Goal: Task Accomplishment & Management: Use online tool/utility

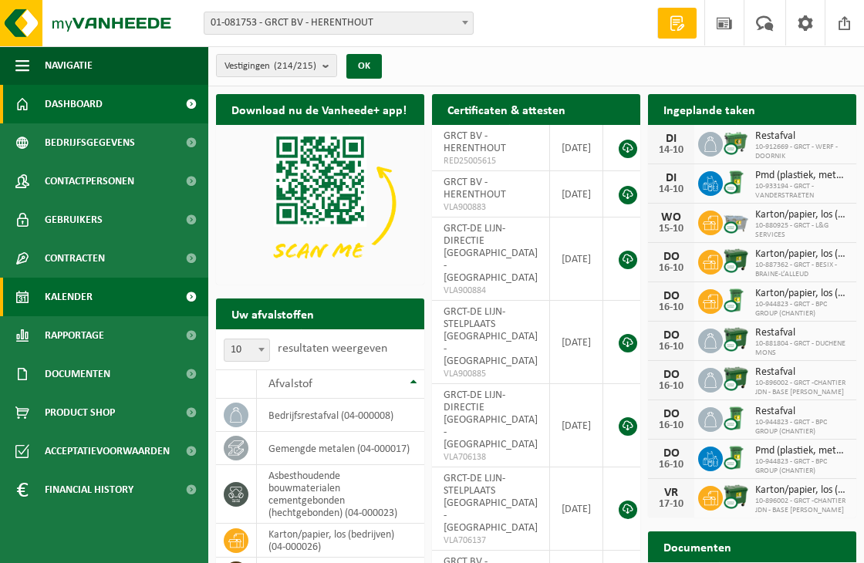
click at [184, 295] on span at bounding box center [191, 297] width 35 height 39
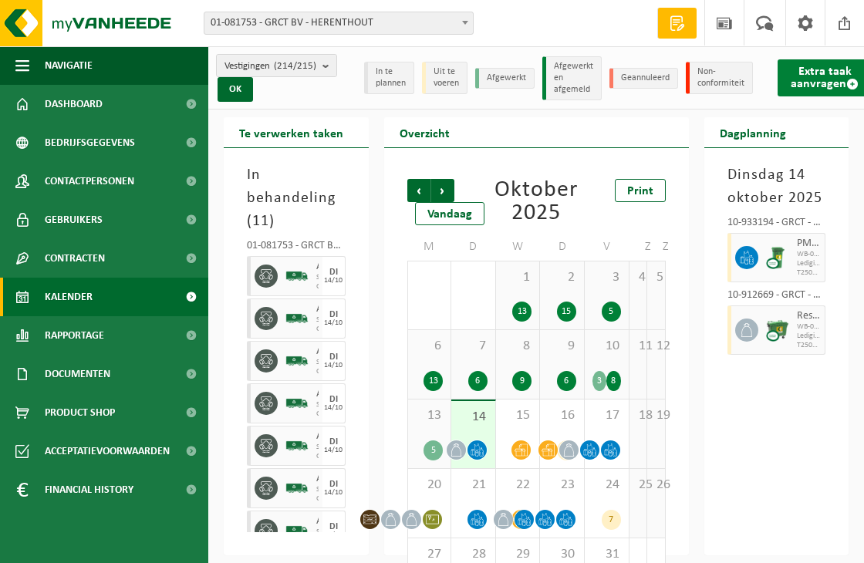
click at [818, 71] on link "Extra taak aanvragen" at bounding box center [825, 77] width 94 height 37
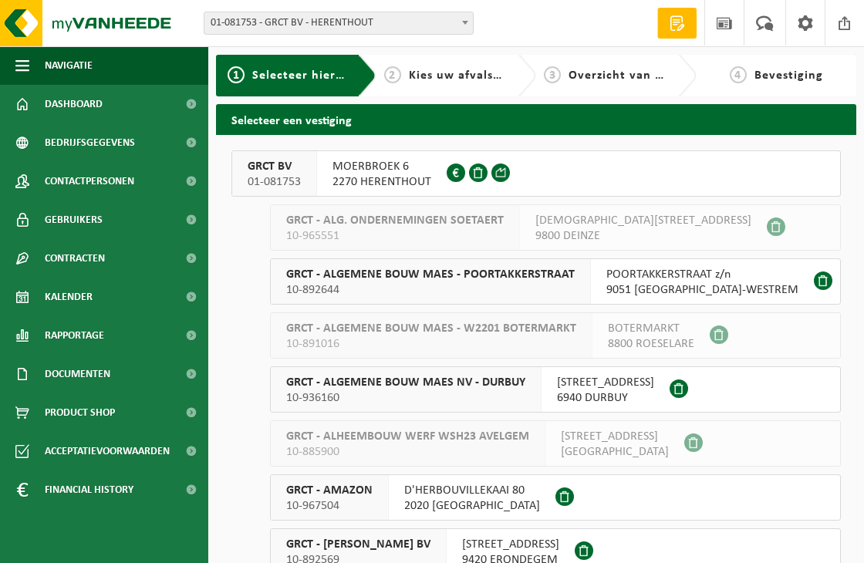
click at [396, 177] on span "2270 HERENTHOUT" at bounding box center [381, 181] width 99 height 15
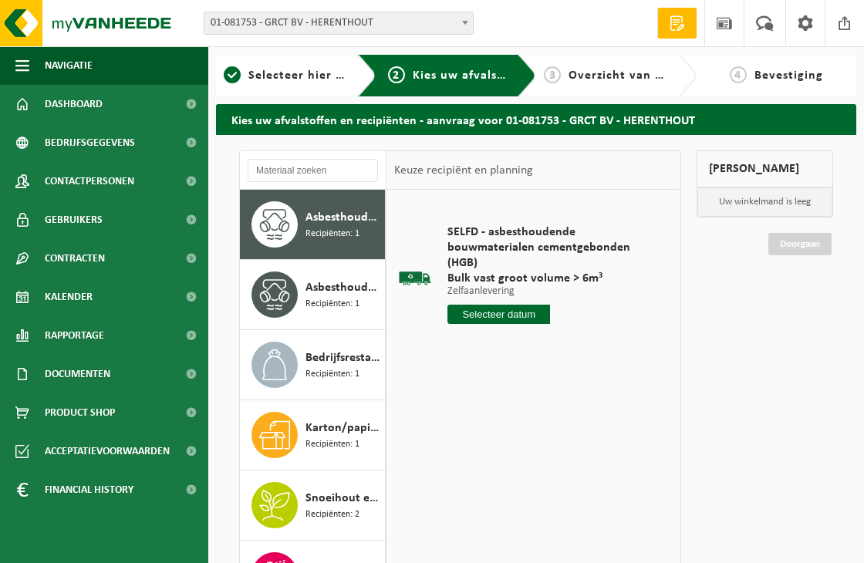
click at [502, 312] on input "text" at bounding box center [498, 314] width 103 height 19
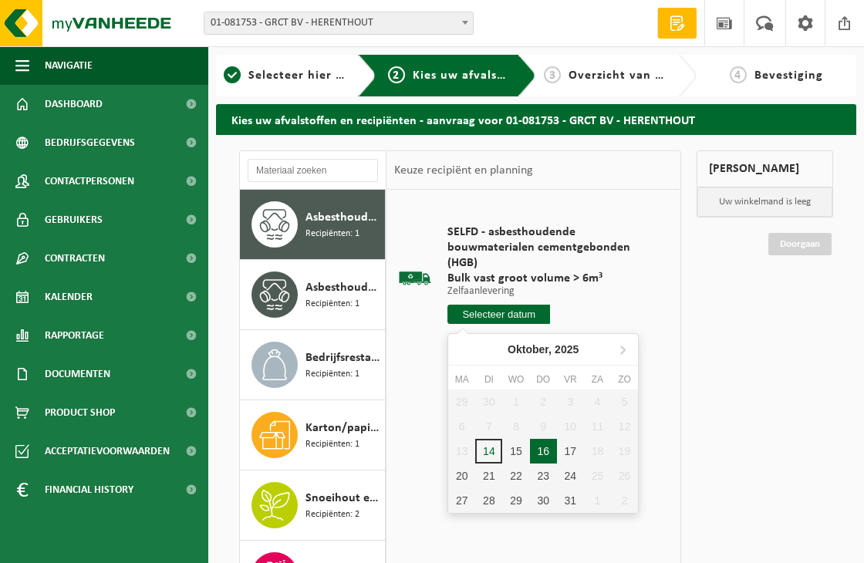
click at [537, 447] on div "16" at bounding box center [543, 451] width 27 height 25
type input "Van [DATE]"
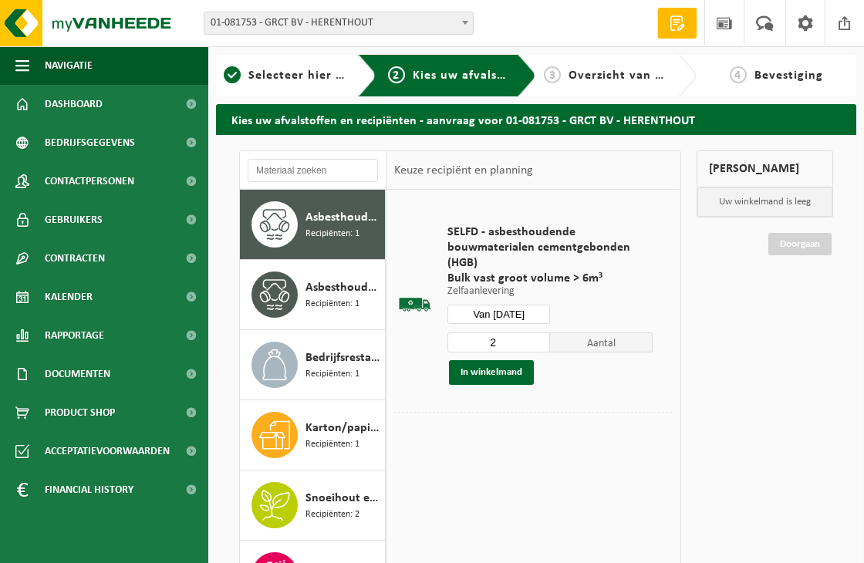
click at [538, 334] on input "2" at bounding box center [498, 342] width 103 height 20
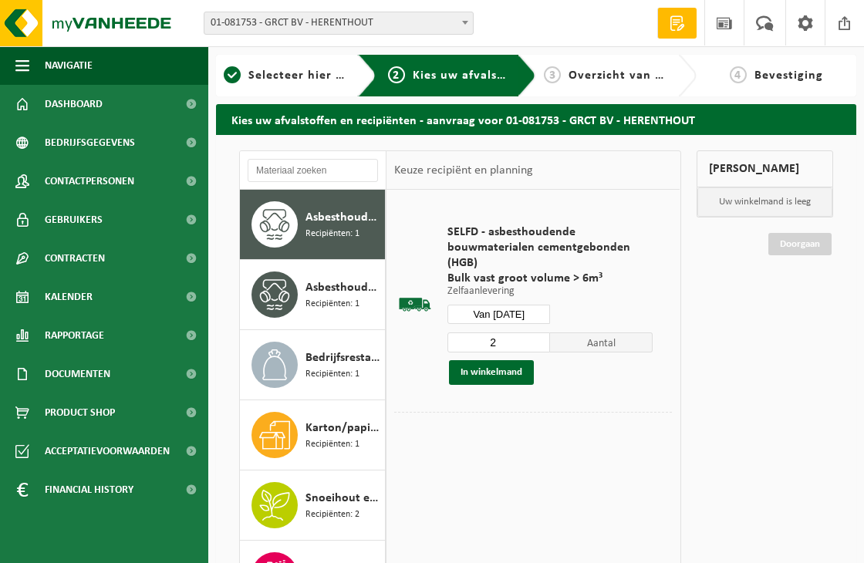
click at [538, 334] on input "2" at bounding box center [498, 342] width 103 height 20
click at [541, 338] on input "3" at bounding box center [498, 342] width 103 height 20
click at [541, 338] on input "4" at bounding box center [498, 342] width 103 height 20
click at [541, 339] on input "5" at bounding box center [498, 342] width 103 height 20
click at [541, 339] on input "6" at bounding box center [498, 342] width 103 height 20
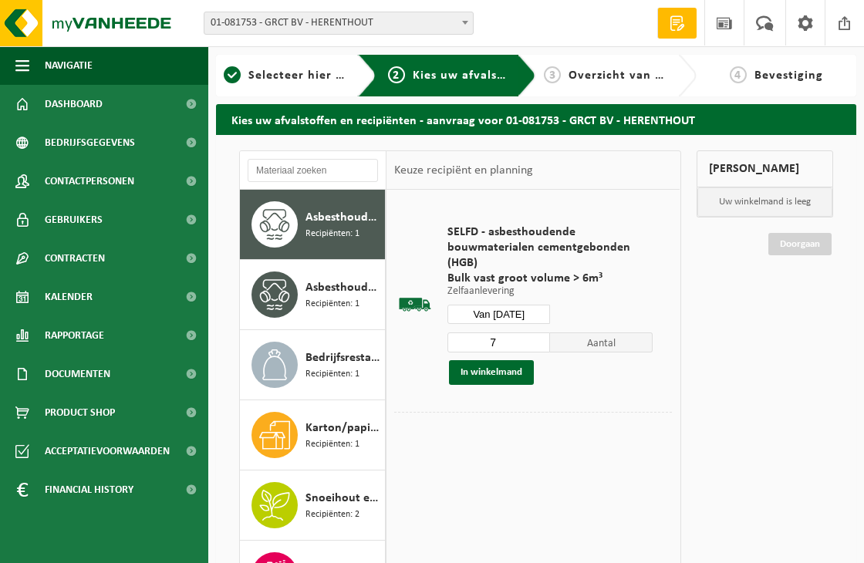
click at [541, 339] on input "7" at bounding box center [498, 342] width 103 height 20
click at [541, 339] on input "8" at bounding box center [498, 342] width 103 height 20
click at [541, 339] on input "9" at bounding box center [498, 342] width 103 height 20
type input "10"
click at [541, 339] on input "10" at bounding box center [498, 342] width 103 height 20
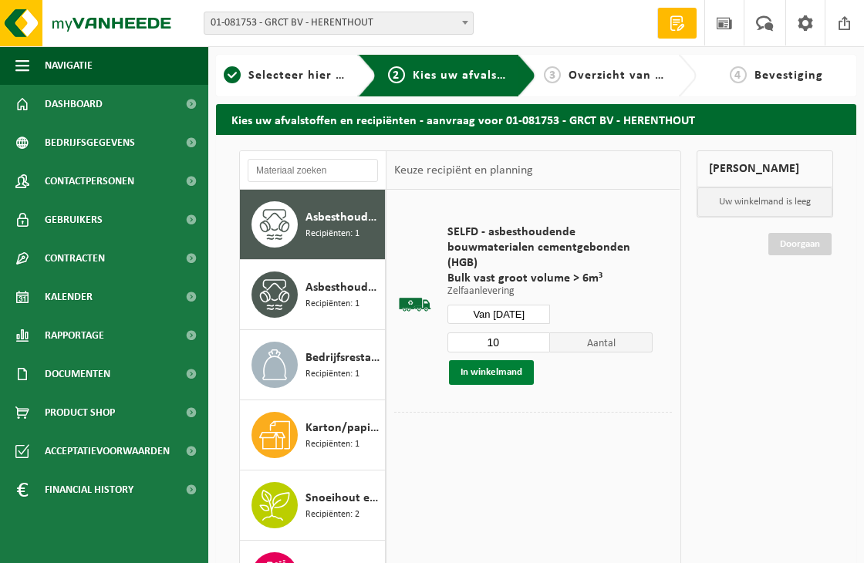
click at [495, 374] on button "In winkelmand" at bounding box center [491, 372] width 85 height 25
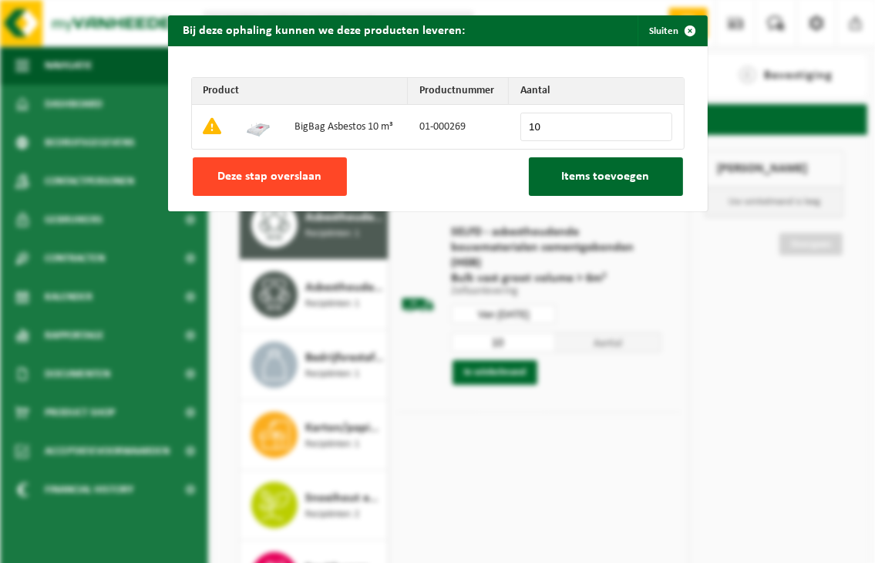
click at [275, 177] on span "Deze stap overslaan" at bounding box center [270, 176] width 104 height 12
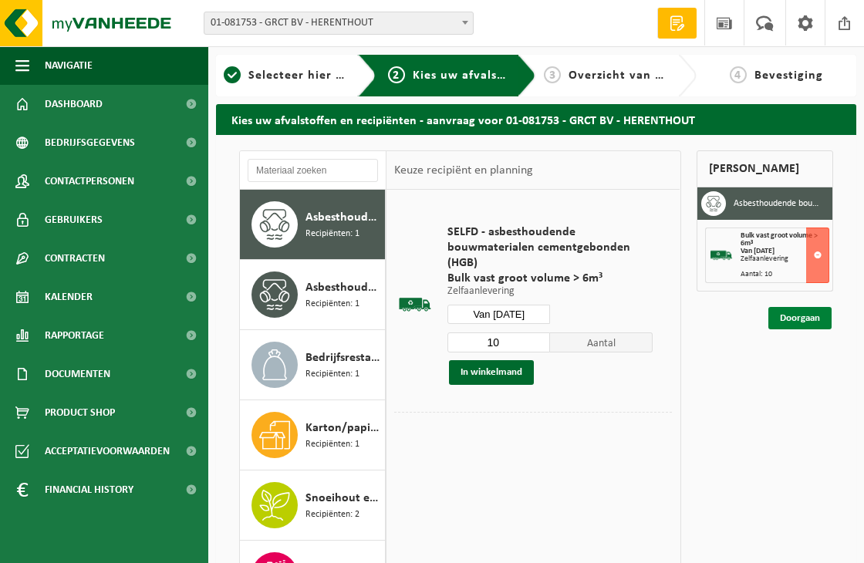
click at [795, 319] on link "Doorgaan" at bounding box center [799, 318] width 63 height 22
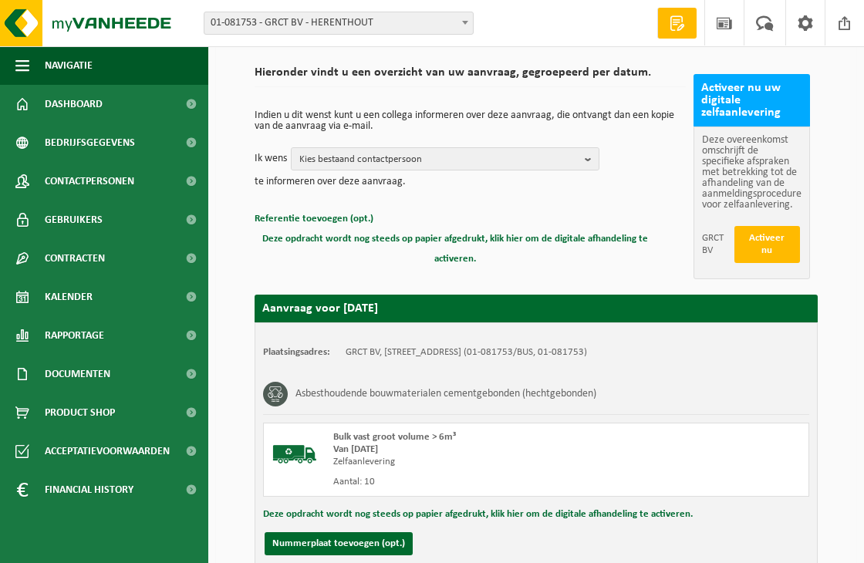
scroll to position [238, 0]
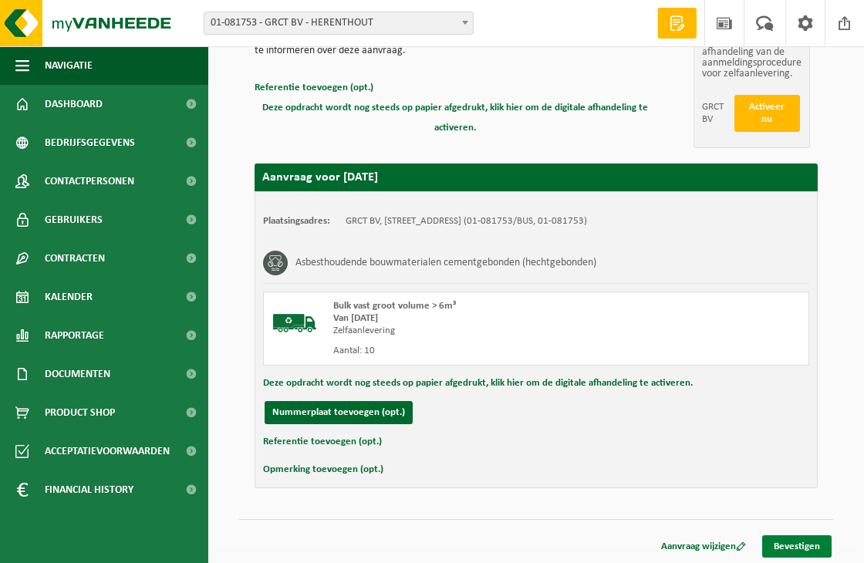
click at [808, 538] on link "Bevestigen" at bounding box center [796, 546] width 69 height 22
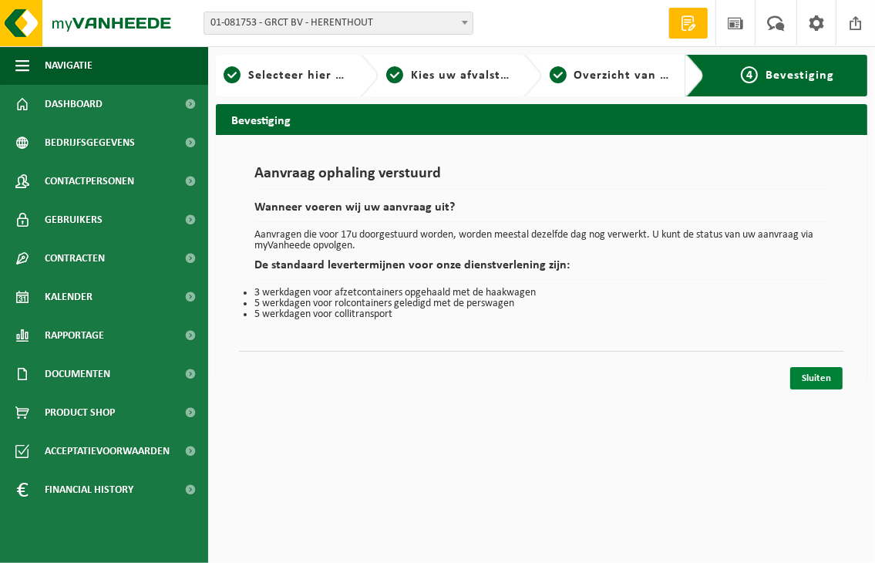
click at [815, 376] on link "Sluiten" at bounding box center [817, 378] width 52 height 22
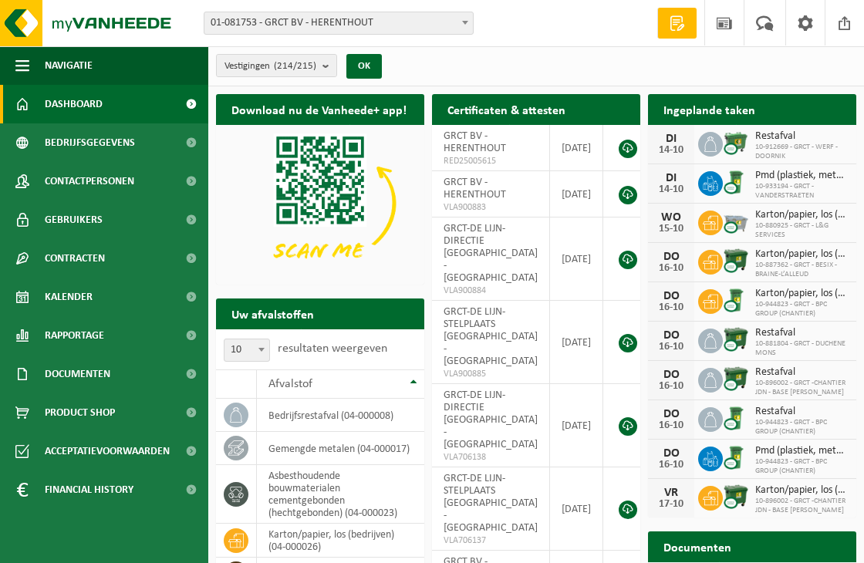
click at [464, 21] on b at bounding box center [465, 23] width 6 height 4
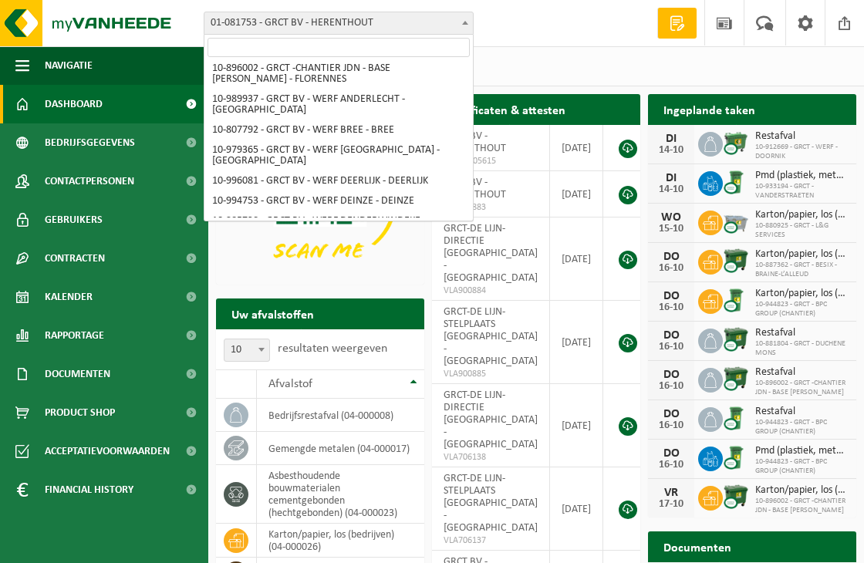
scroll to position [4714, 0]
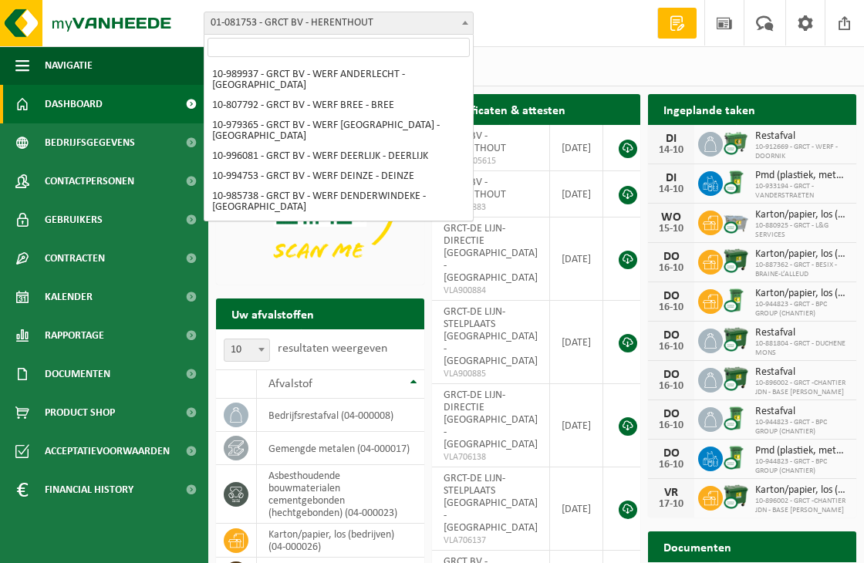
select select "172955"
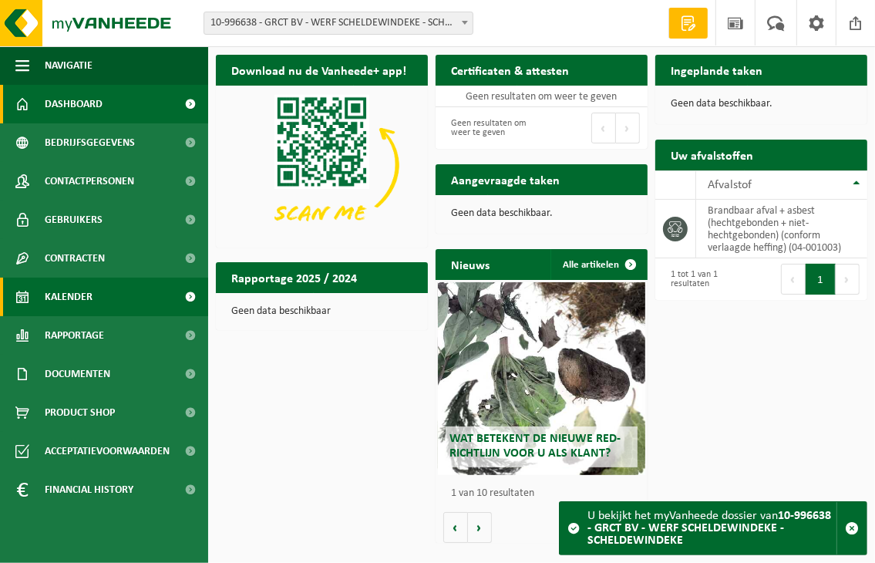
click at [197, 295] on span at bounding box center [191, 297] width 35 height 39
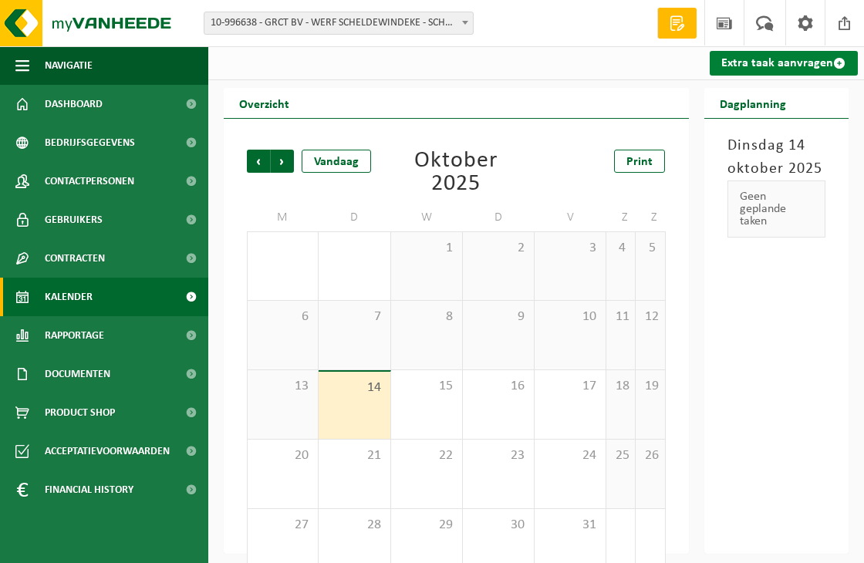
click at [837, 59] on span at bounding box center [839, 63] width 12 height 12
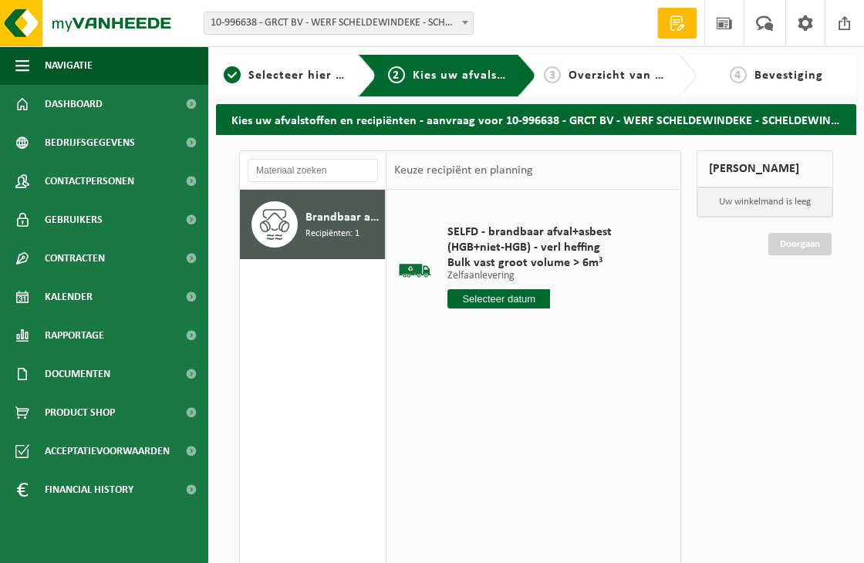
click at [489, 300] on input "text" at bounding box center [498, 298] width 103 height 19
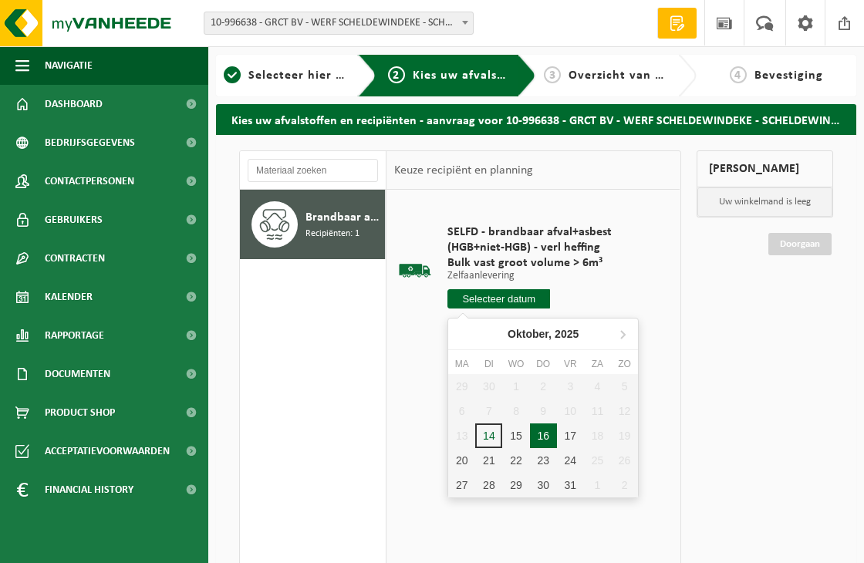
click at [542, 436] on div "16" at bounding box center [543, 435] width 27 height 25
type input "Van [DATE]"
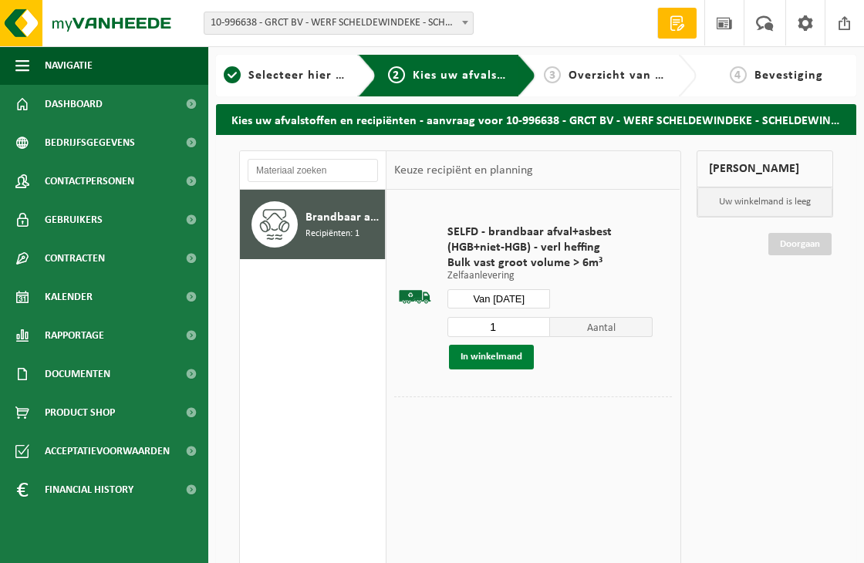
click at [503, 356] on button "In winkelmand" at bounding box center [491, 357] width 85 height 25
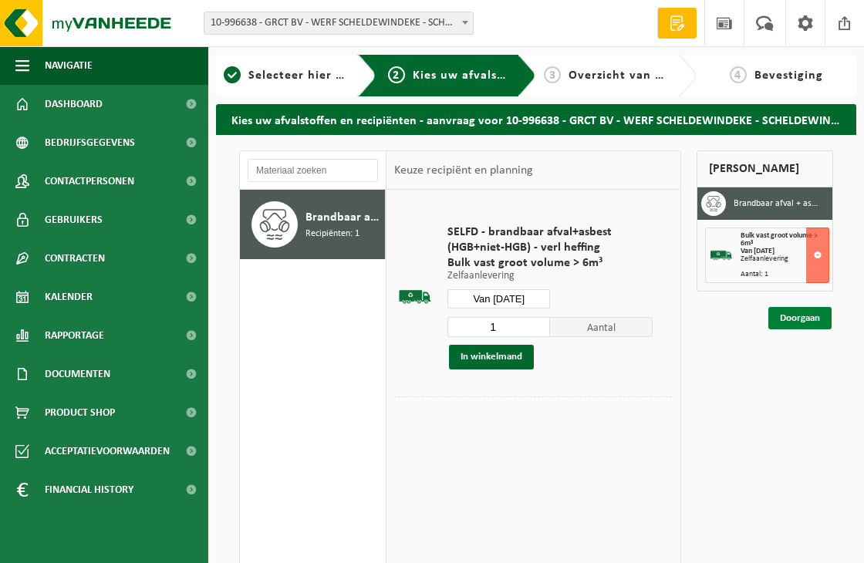
click at [811, 312] on link "Doorgaan" at bounding box center [799, 318] width 63 height 22
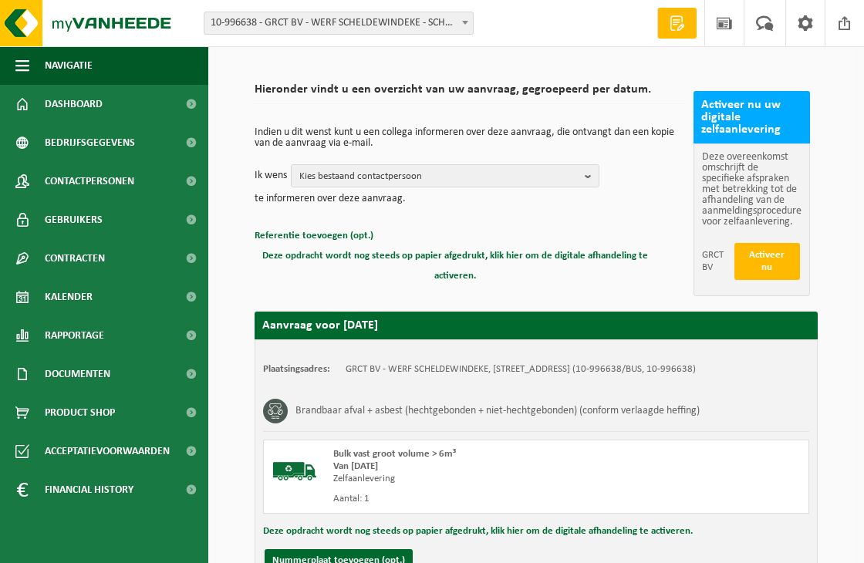
scroll to position [251, 0]
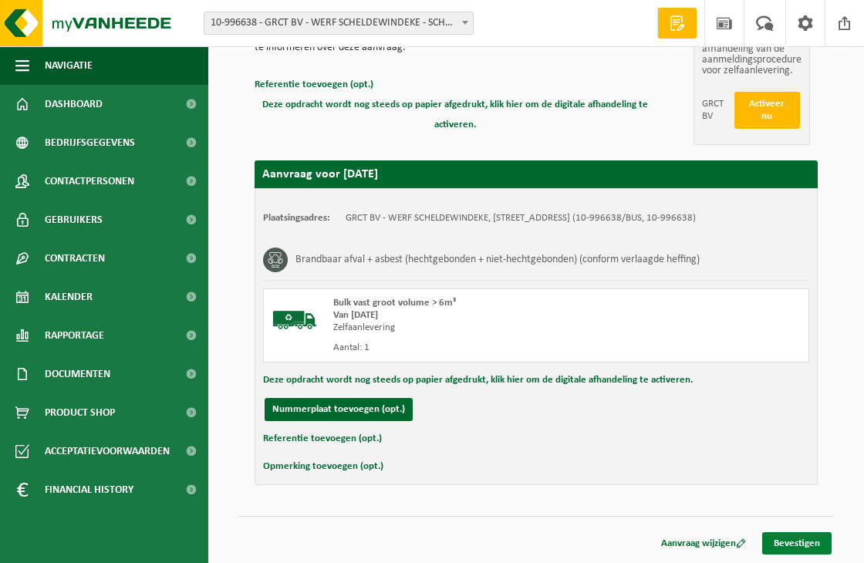
click at [798, 541] on link "Bevestigen" at bounding box center [796, 543] width 69 height 22
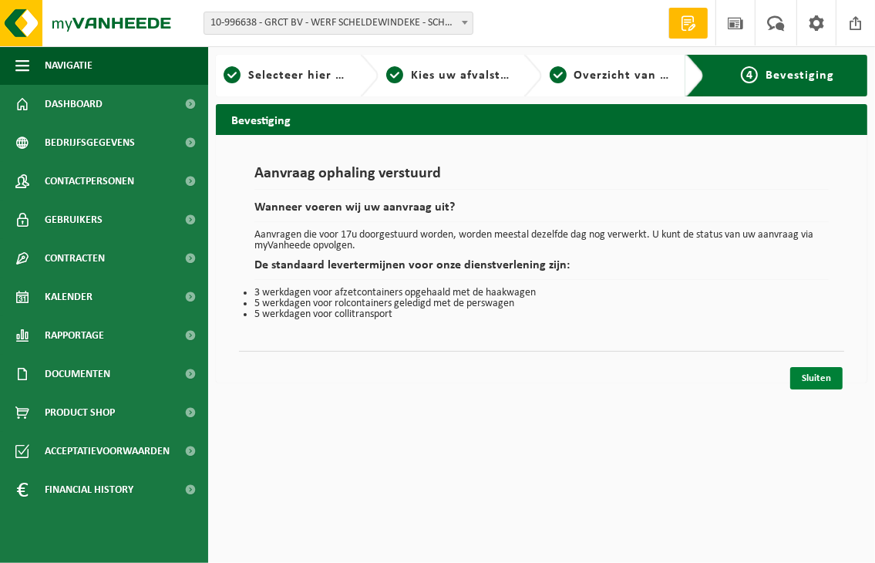
click at [805, 376] on link "Sluiten" at bounding box center [817, 378] width 52 height 22
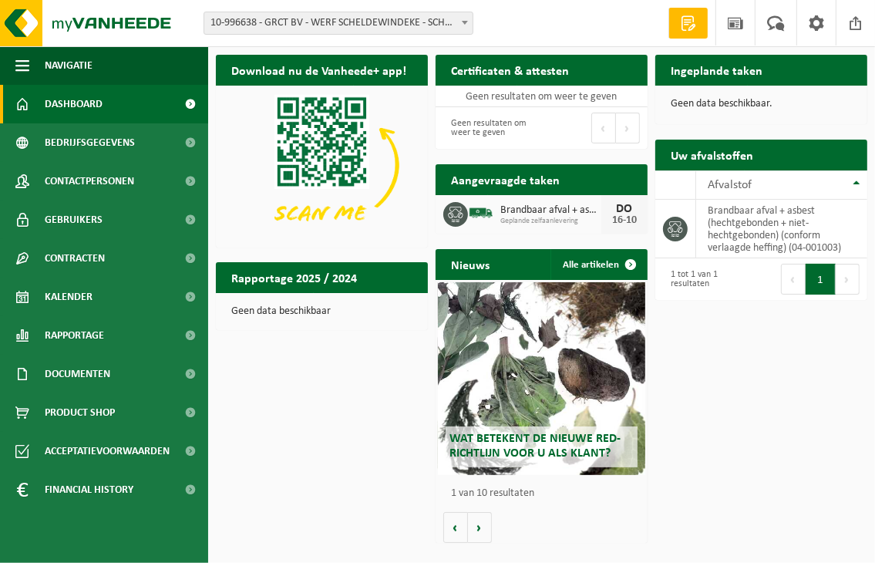
click at [806, 375] on div "Download nu de Vanheede+ app! Verberg Certificaten & attesten Bekijk uw certifi…" at bounding box center [541, 299] width 659 height 504
